Goal: Register for event/course

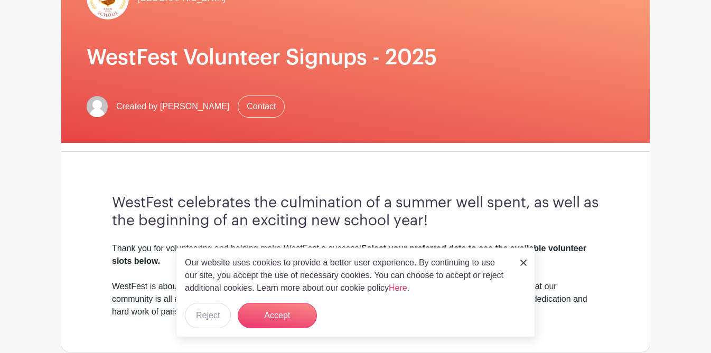
scroll to position [134, 0]
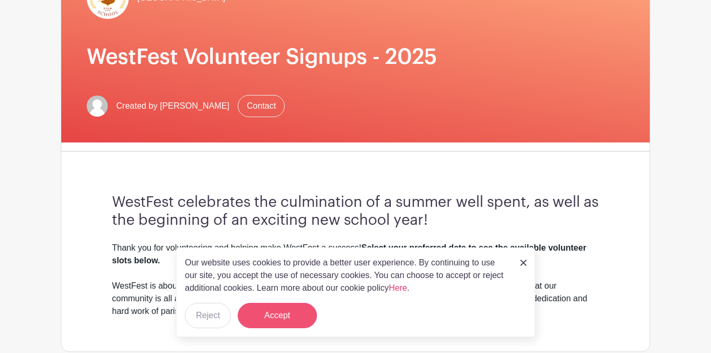
click at [281, 319] on button "Accept" at bounding box center [277, 315] width 79 height 25
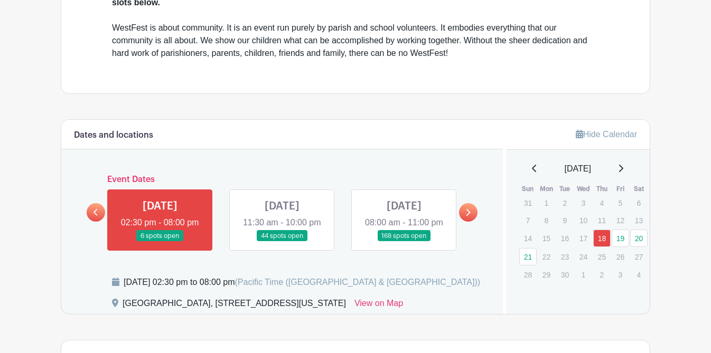
scroll to position [392, 0]
click at [404, 241] on link at bounding box center [404, 241] width 0 height 0
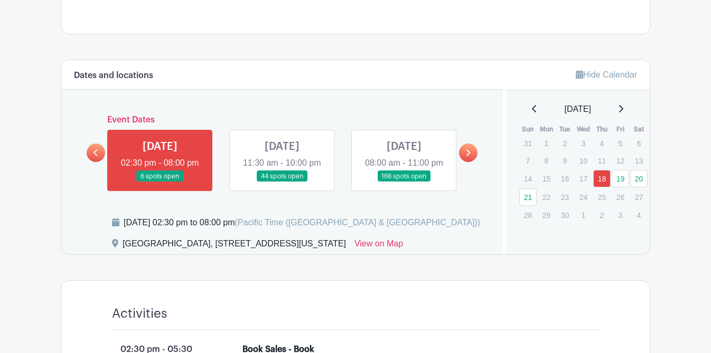
scroll to position [459, 0]
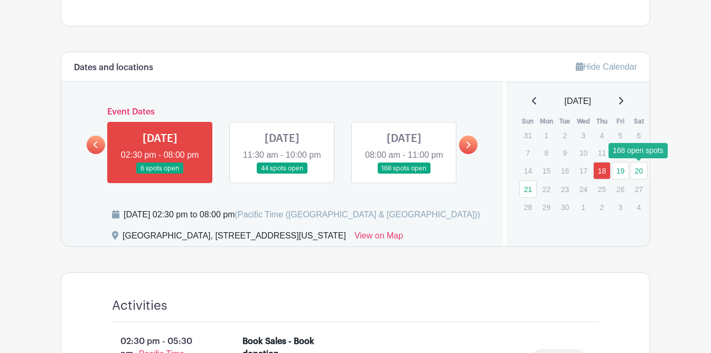
click at [639, 169] on link "20" at bounding box center [638, 170] width 17 height 17
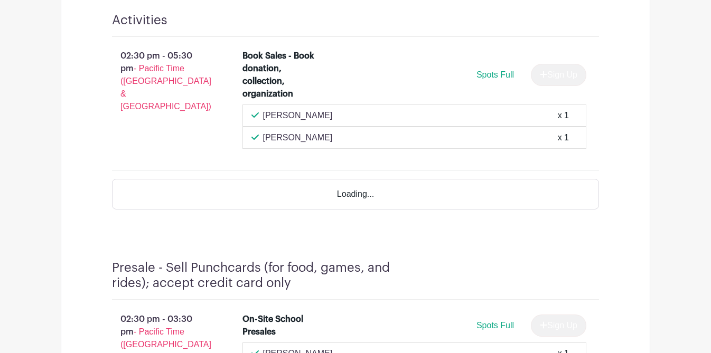
scroll to position [784, 0]
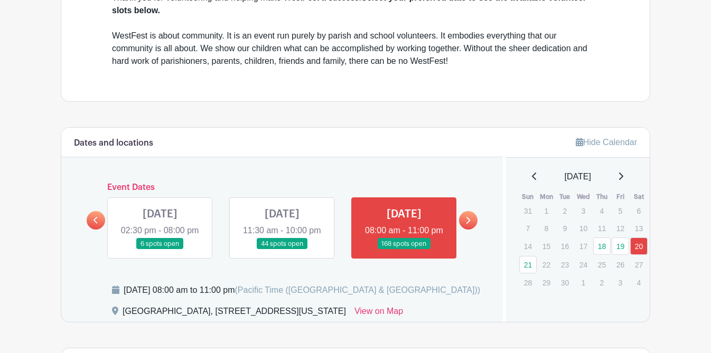
scroll to position [386, 0]
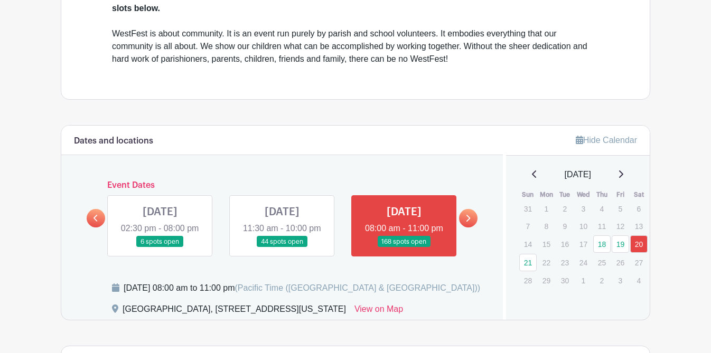
click at [282, 248] on link at bounding box center [282, 248] width 0 height 0
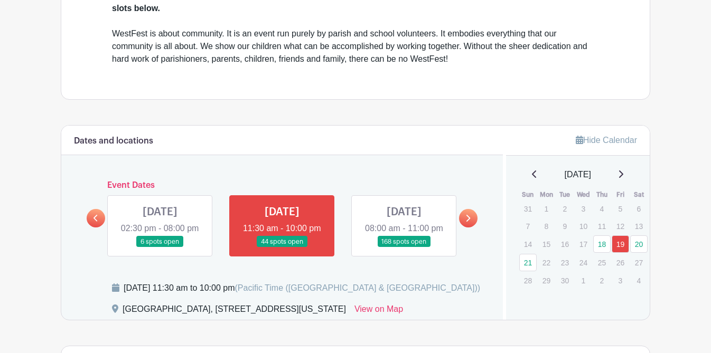
click at [282, 248] on link at bounding box center [282, 248] width 0 height 0
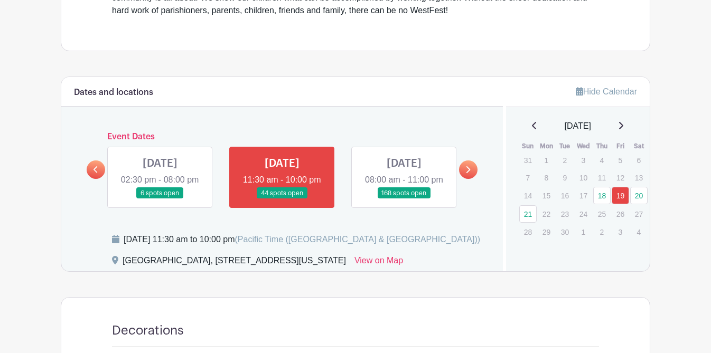
scroll to position [436, 0]
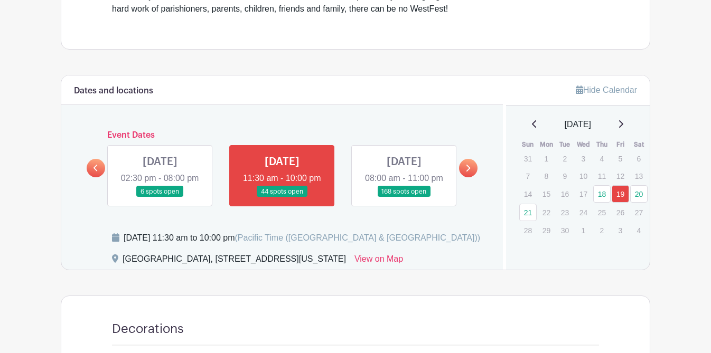
click at [404, 197] on link at bounding box center [404, 197] width 0 height 0
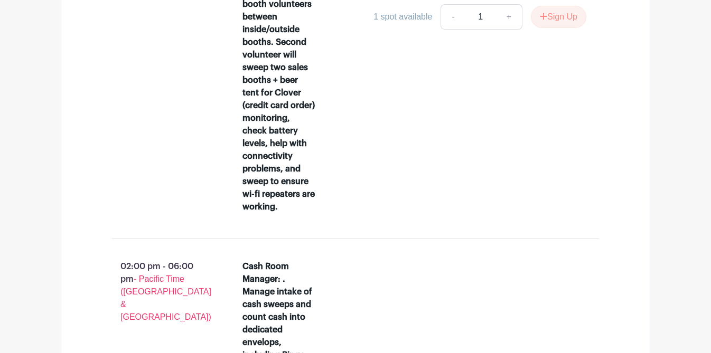
scroll to position [12538, 0]
